Goal: Task Accomplishment & Management: Use online tool/utility

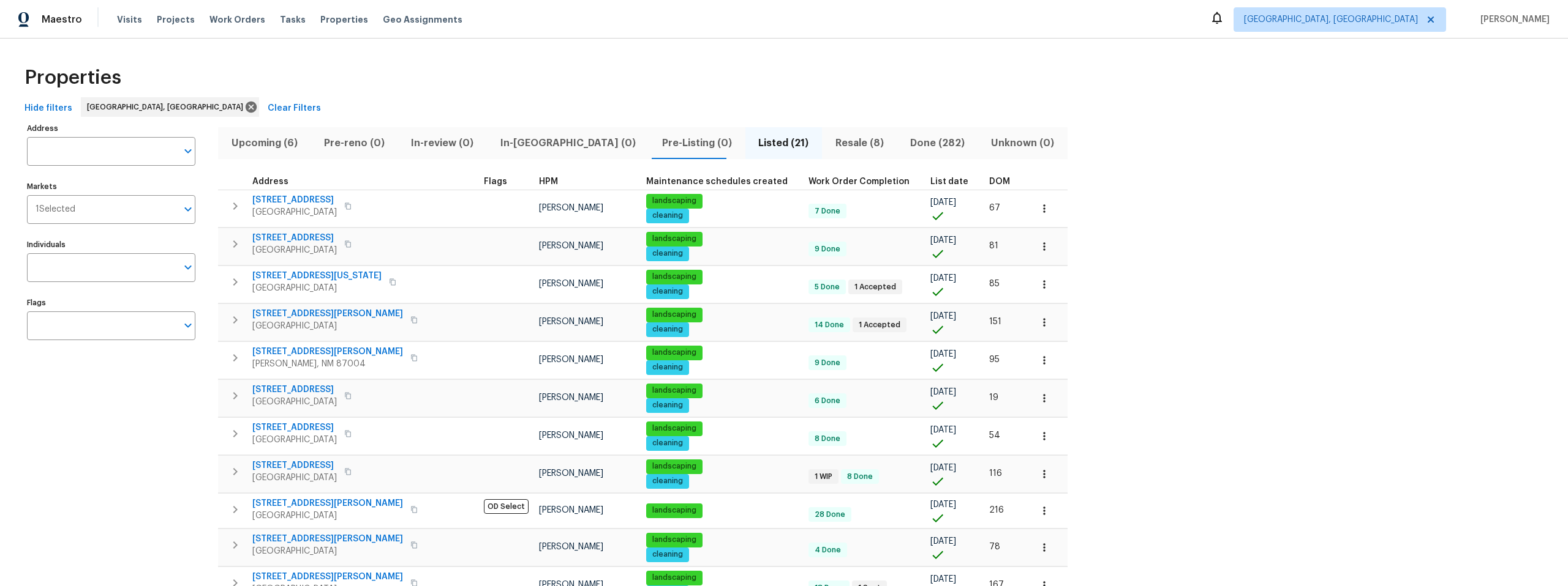
scroll to position [267, 0]
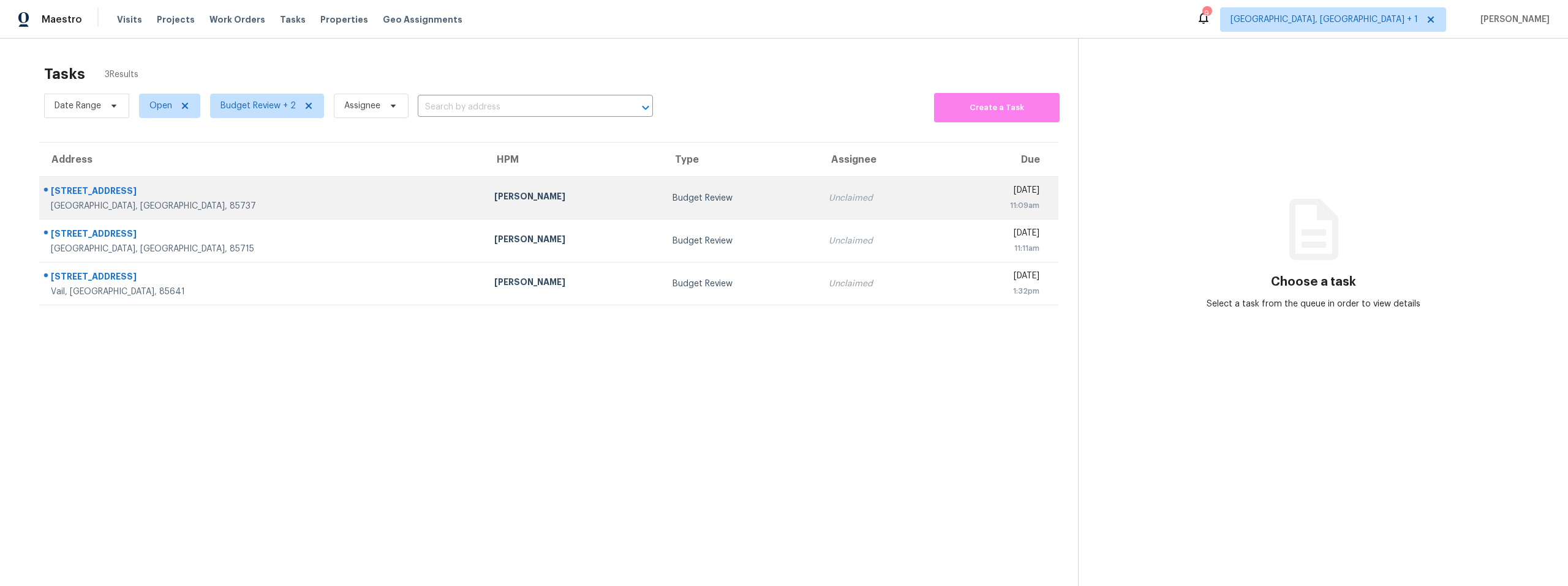
click at [494, 199] on div "John Perkins" at bounding box center [573, 197] width 159 height 15
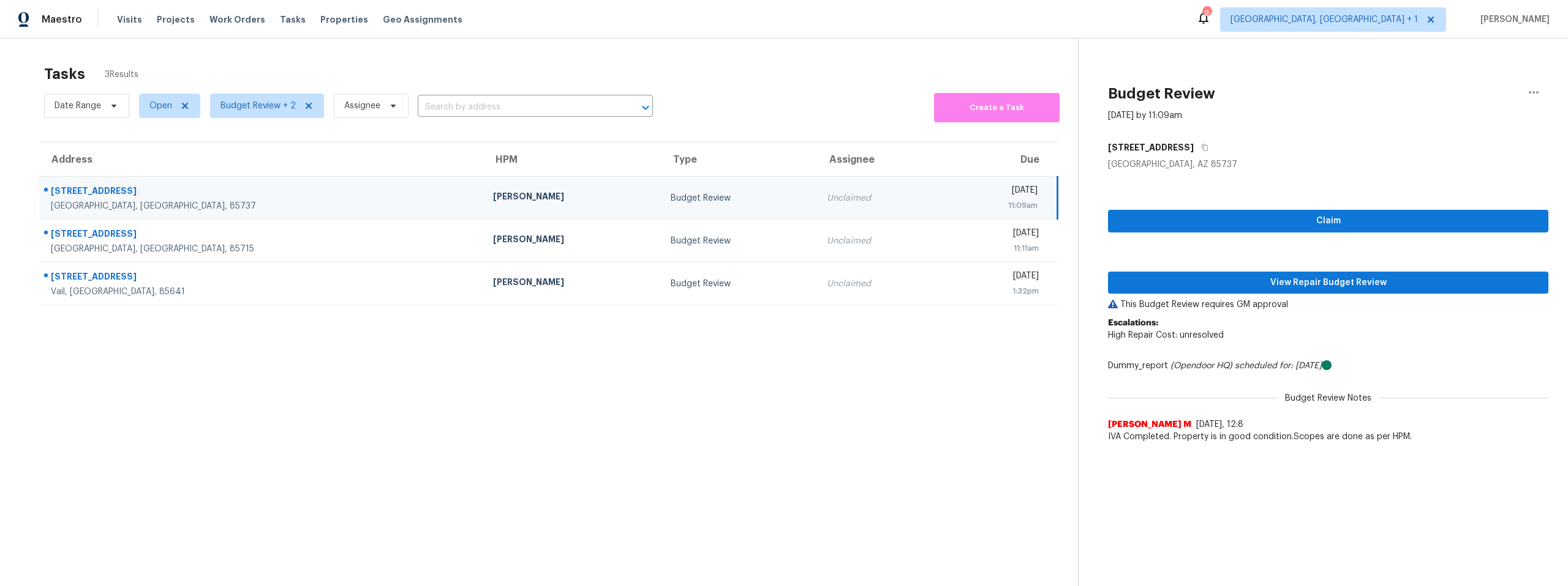
click at [493, 203] on div "John Perkins" at bounding box center [571, 197] width 158 height 15
click at [1291, 281] on span "View Repair Budget Review" at bounding box center [1328, 282] width 421 height 15
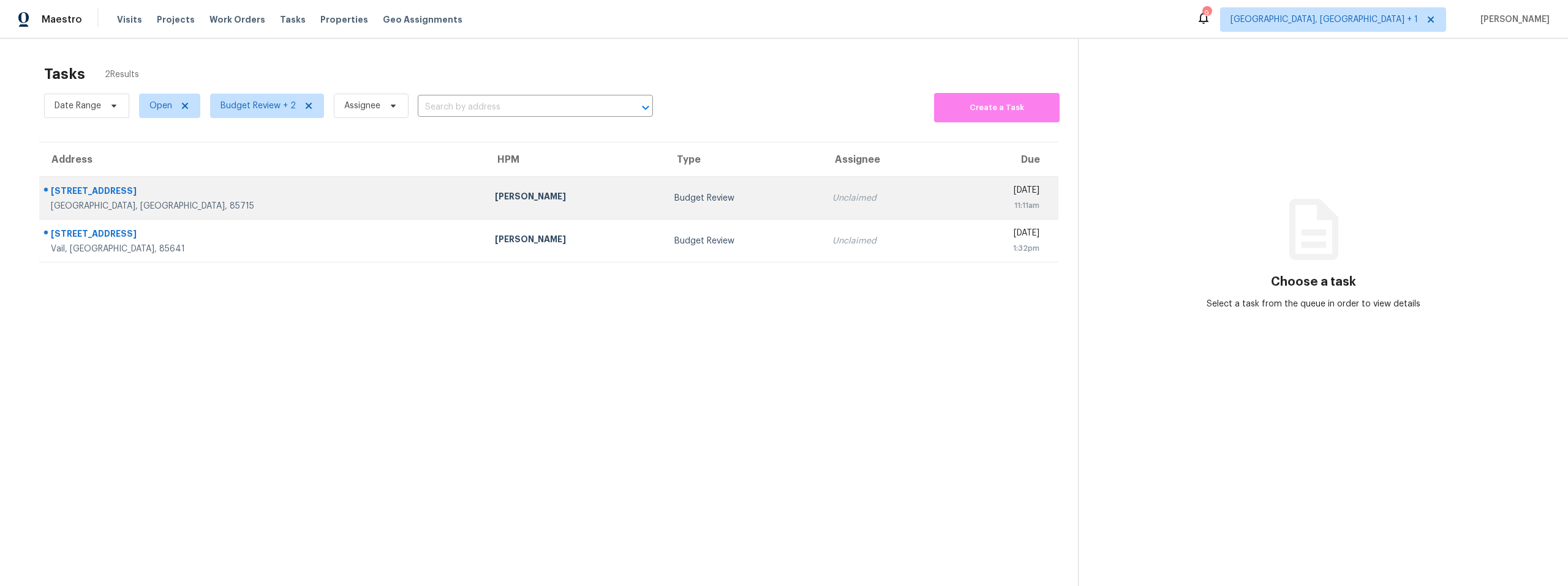
click at [674, 200] on div "Budget Review" at bounding box center [743, 198] width 138 height 12
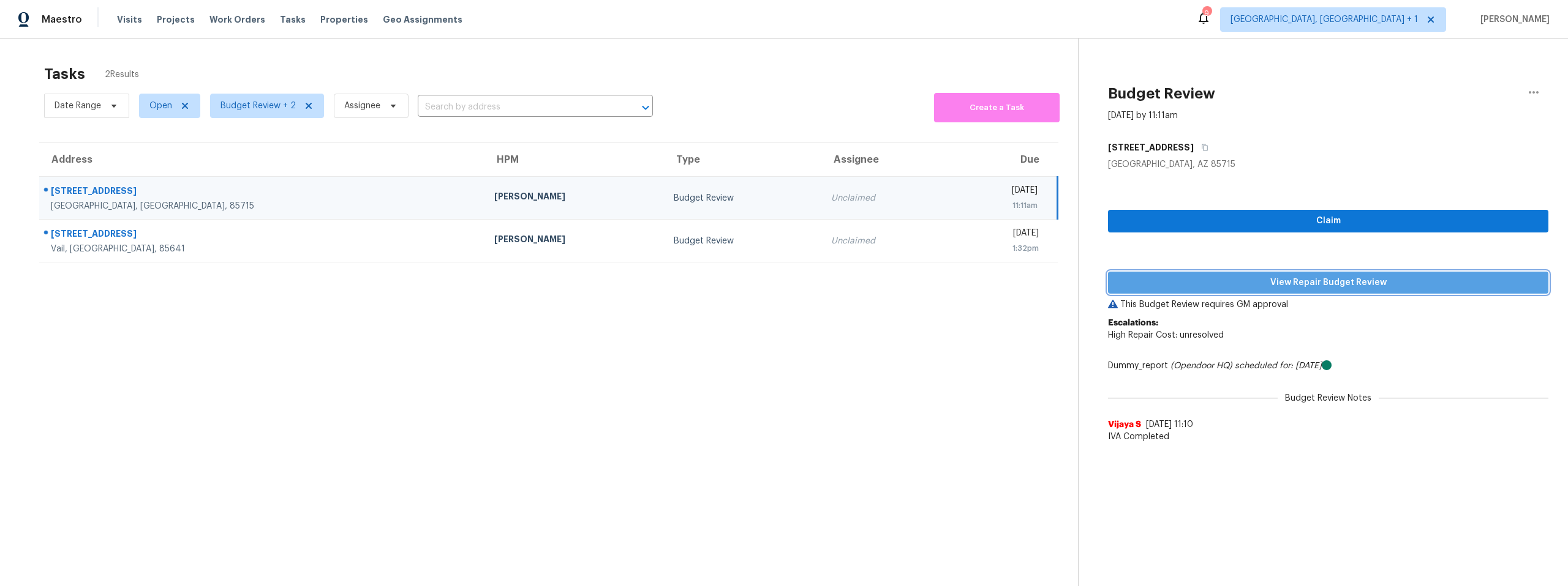
click at [1199, 282] on span "View Repair Budget Review" at bounding box center [1328, 282] width 421 height 15
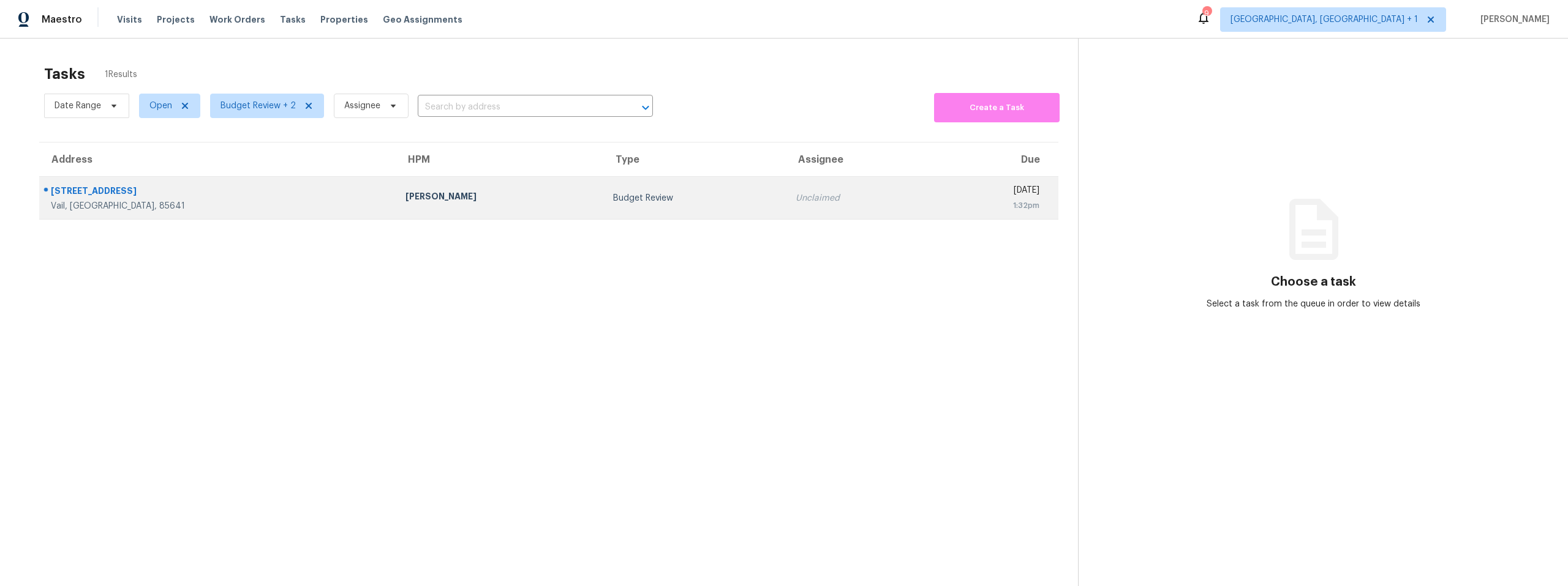
click at [280, 190] on div "[STREET_ADDRESS]" at bounding box center [218, 192] width 335 height 15
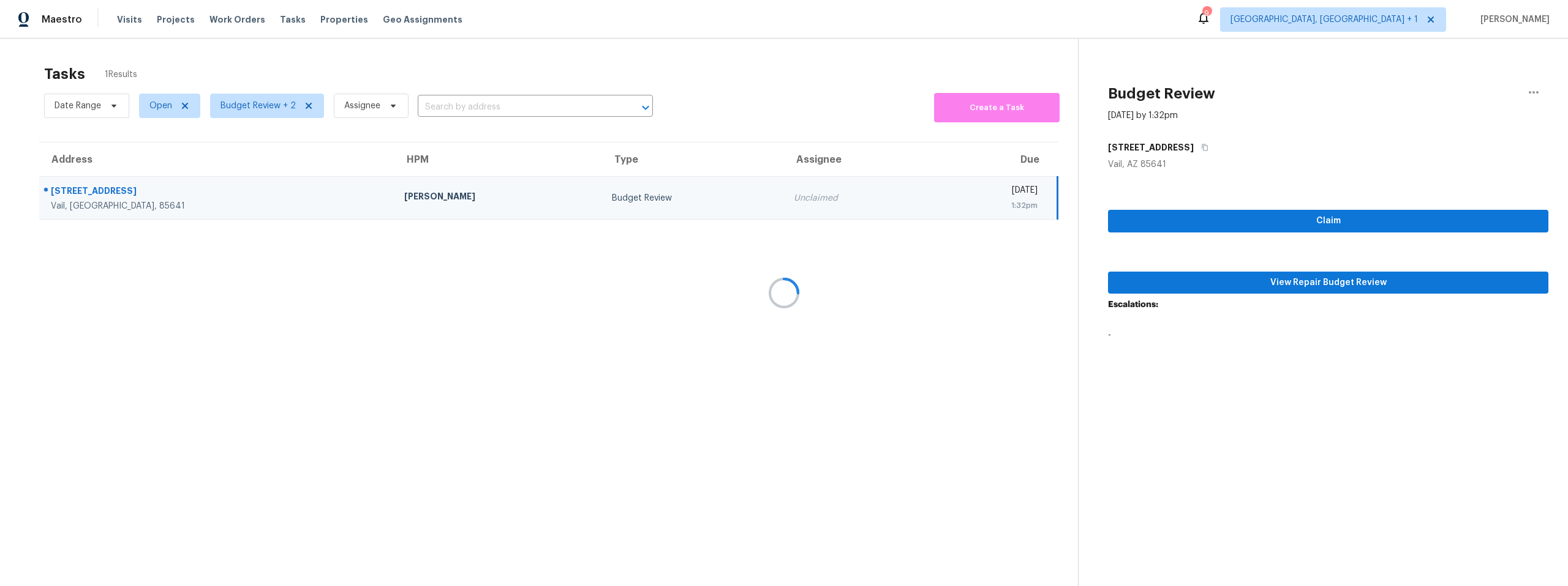
click at [1241, 284] on div at bounding box center [784, 293] width 1568 height 586
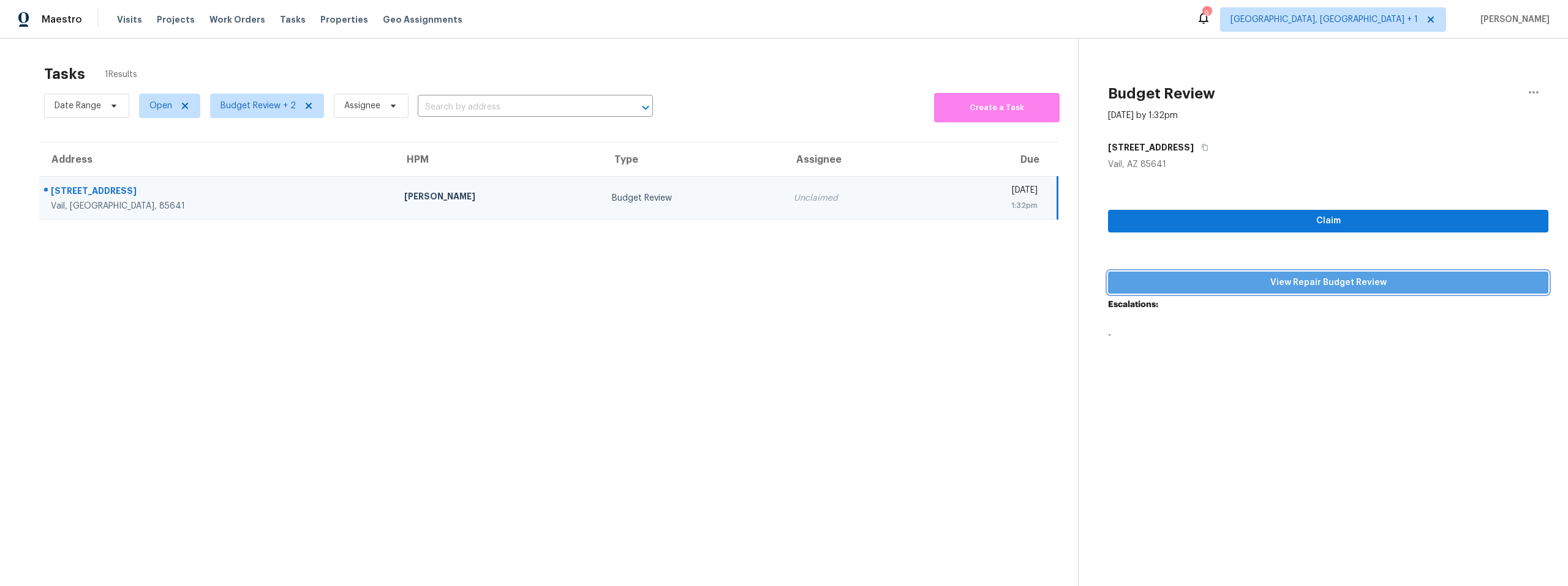
click at [1223, 279] on span "View Repair Budget Review" at bounding box center [1328, 282] width 421 height 15
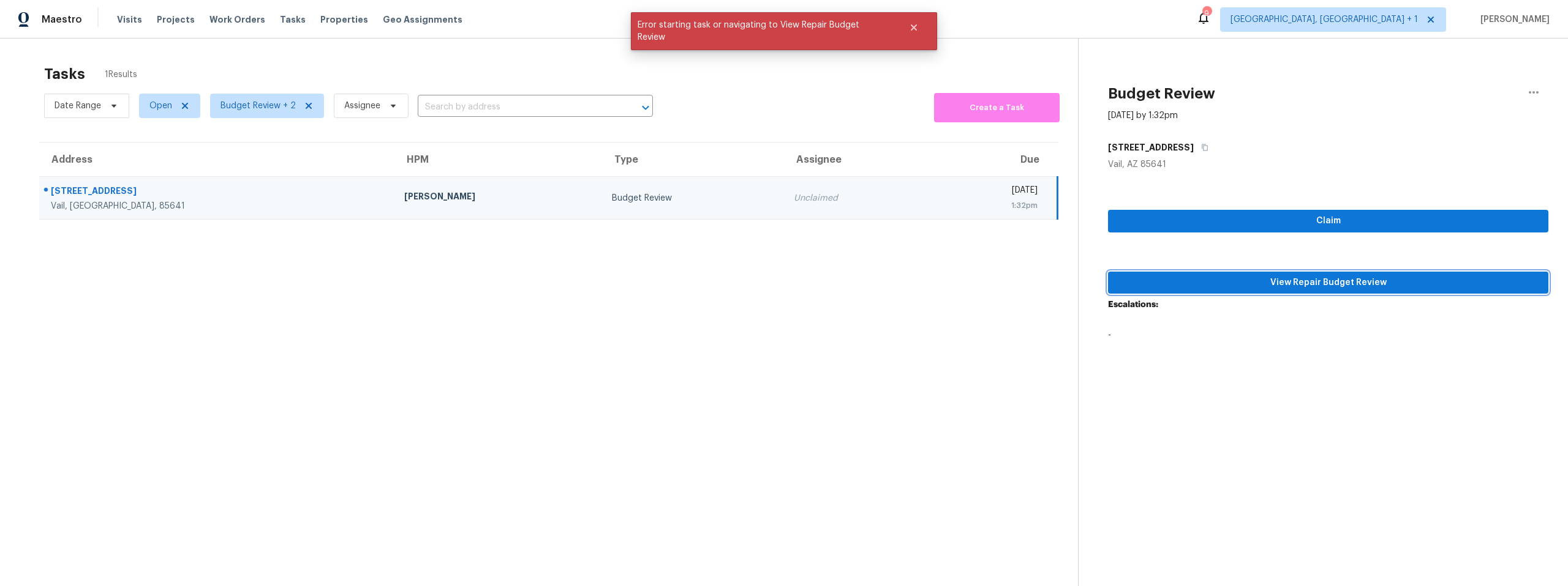
click at [1239, 282] on span "View Repair Budget Review" at bounding box center [1328, 282] width 421 height 15
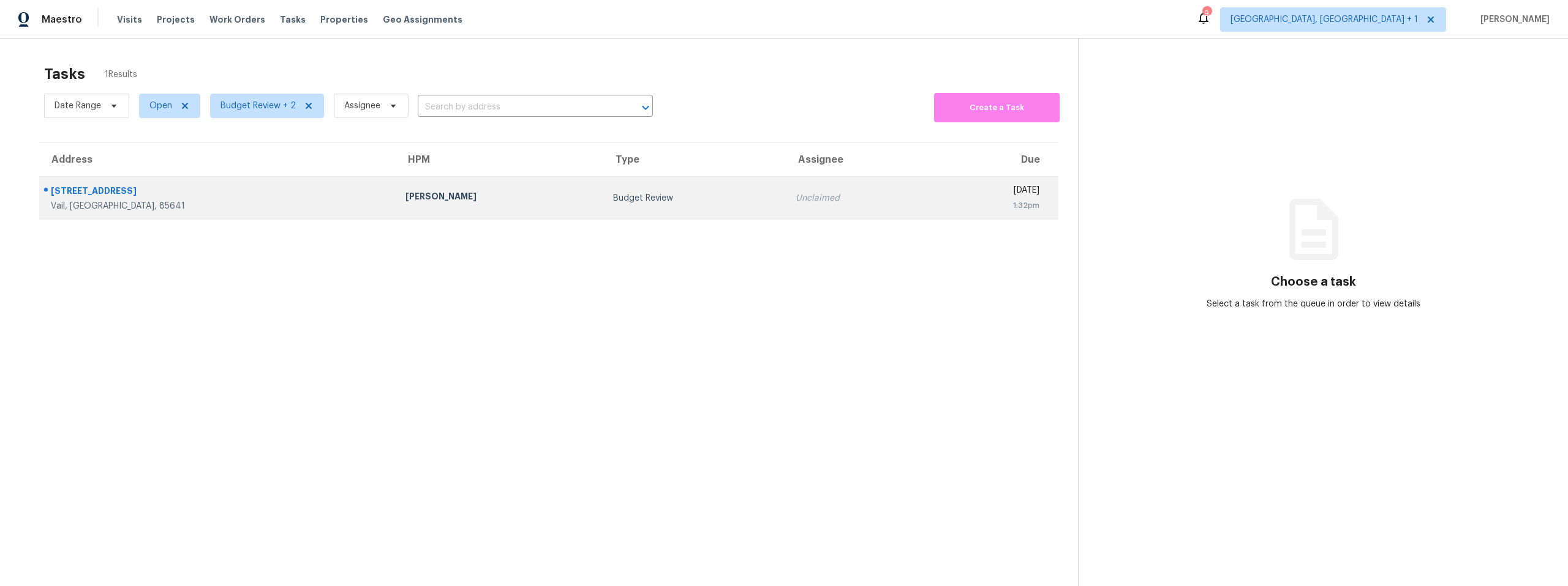
click at [187, 200] on div "Vail, AZ, 85641" at bounding box center [218, 206] width 335 height 12
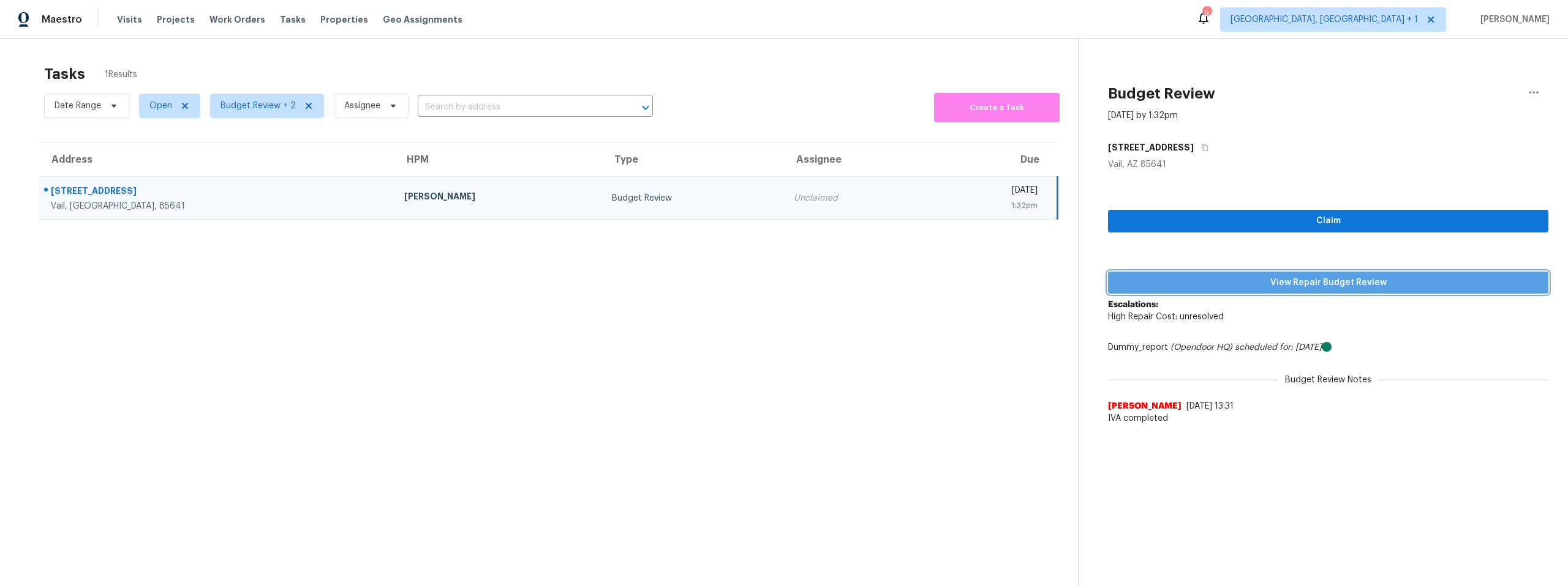
click at [1207, 275] on span "View Repair Budget Review" at bounding box center [1328, 282] width 421 height 15
